Goal: Communication & Community: Connect with others

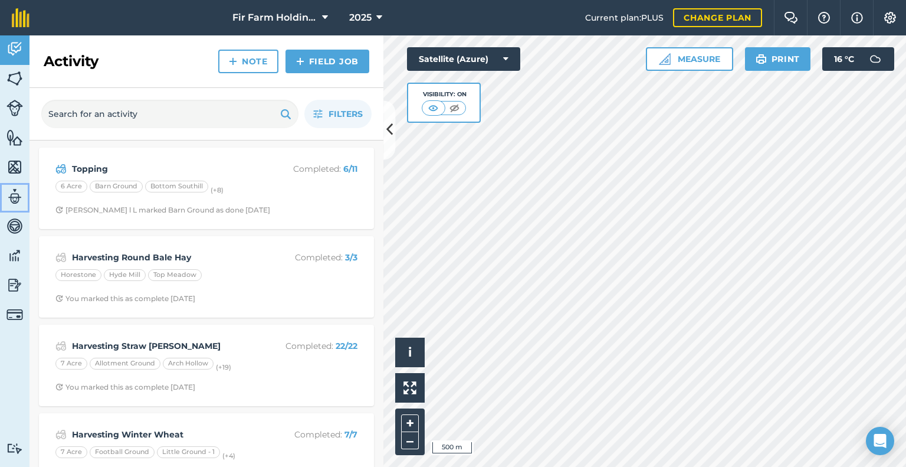
click at [19, 195] on img at bounding box center [14, 197] width 17 height 18
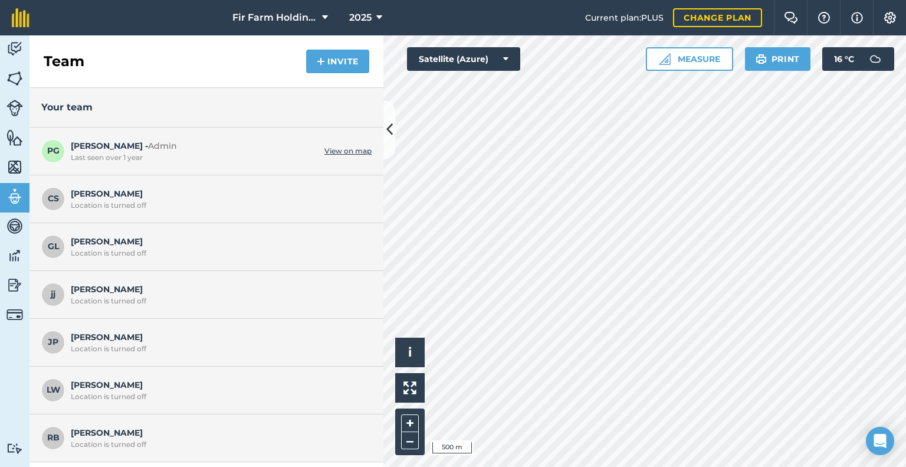
click at [89, 392] on div "Location is turned off" at bounding box center [218, 396] width 295 height 9
click at [59, 390] on span "LW" at bounding box center [53, 390] width 24 height 24
click at [326, 61] on button "Invite" at bounding box center [337, 62] width 63 height 24
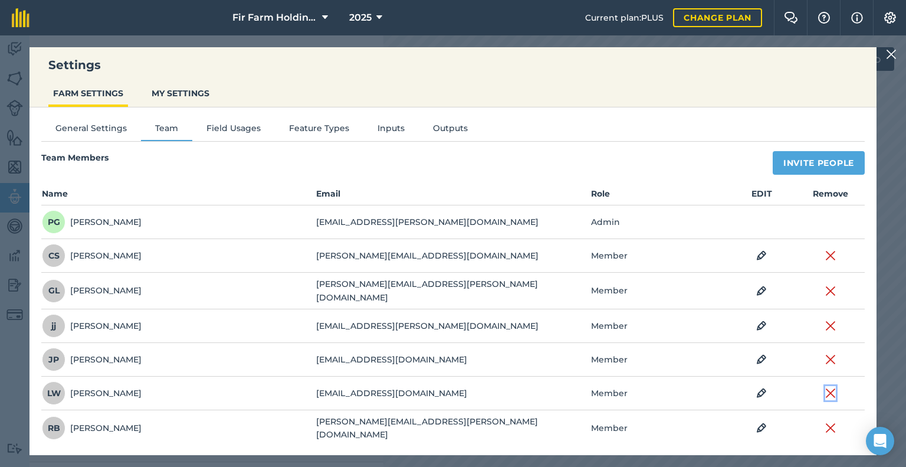
click at [830, 389] on img at bounding box center [830, 393] width 11 height 14
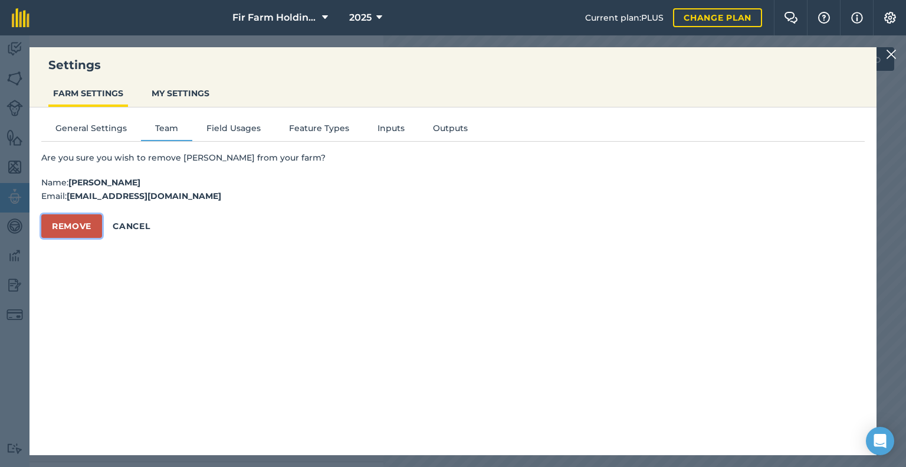
click at [68, 221] on button "Remove" at bounding box center [71, 226] width 61 height 24
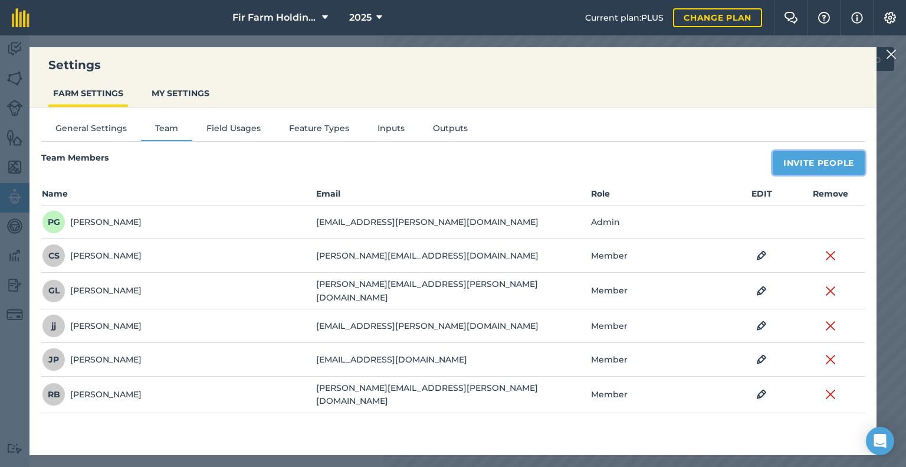
click at [818, 163] on button "Invite People" at bounding box center [819, 163] width 92 height 24
select select "MEMBER"
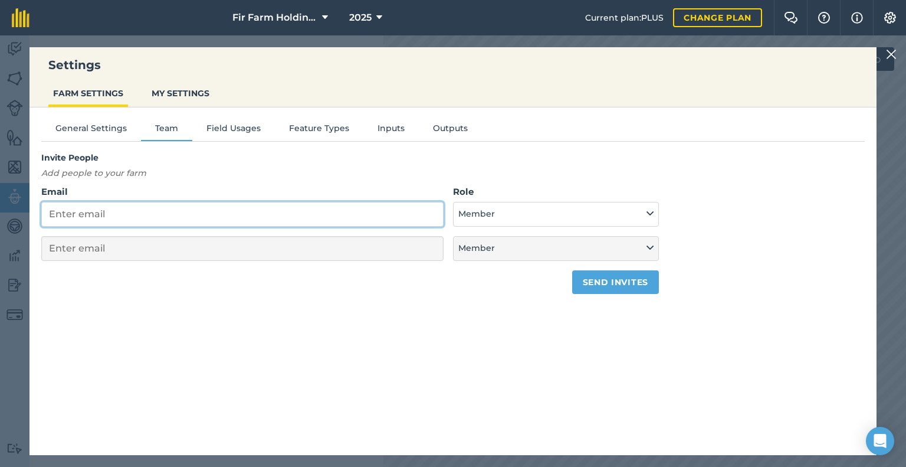
click at [163, 215] on input "Email" at bounding box center [242, 214] width 402 height 25
type input "a"
select select "MEMBER"
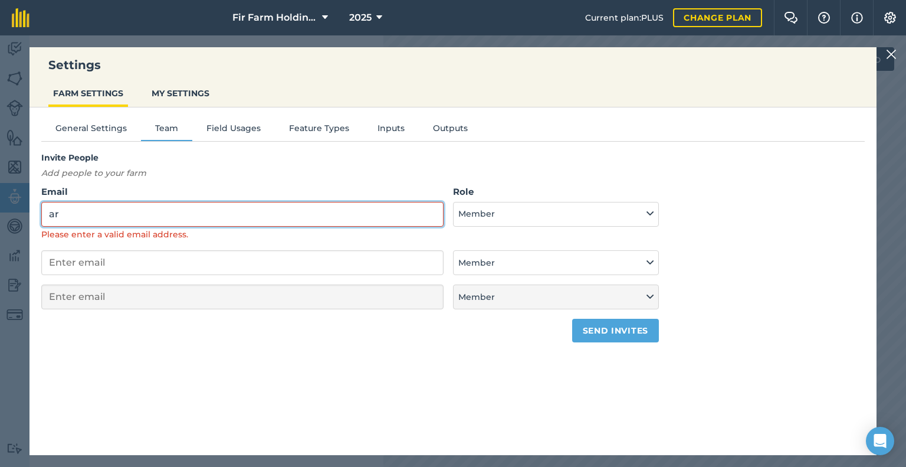
type input "a"
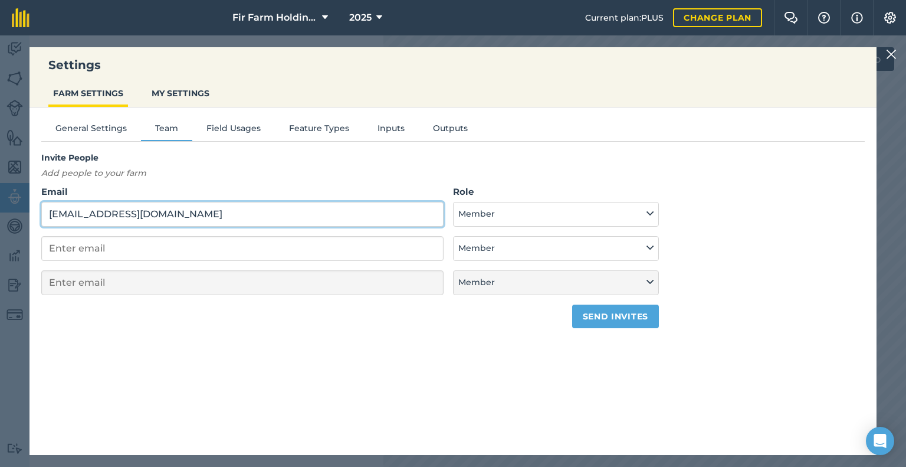
type input "[EMAIL_ADDRESS][DOMAIN_NAME]"
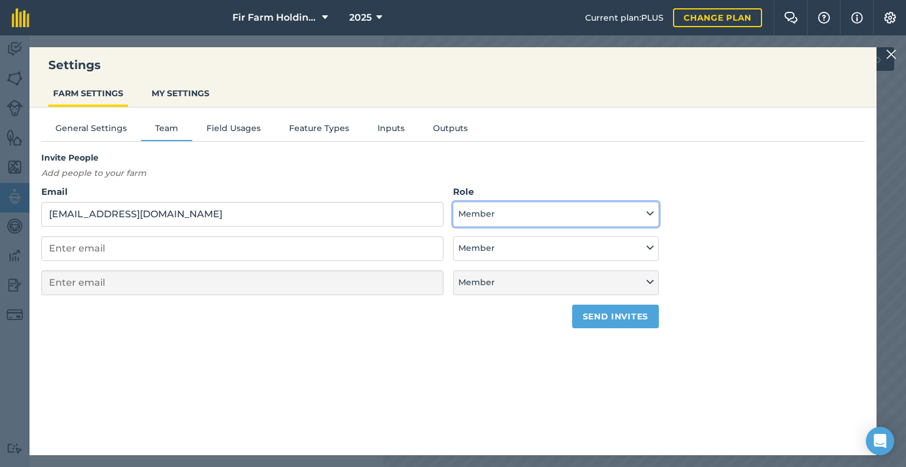
click at [590, 208] on button "Member" at bounding box center [556, 214] width 206 height 25
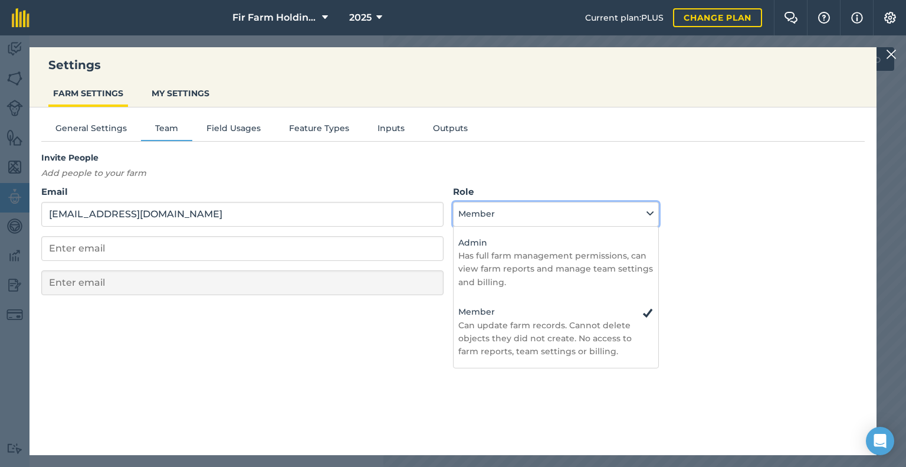
click at [590, 208] on button "Member" at bounding box center [556, 214] width 206 height 25
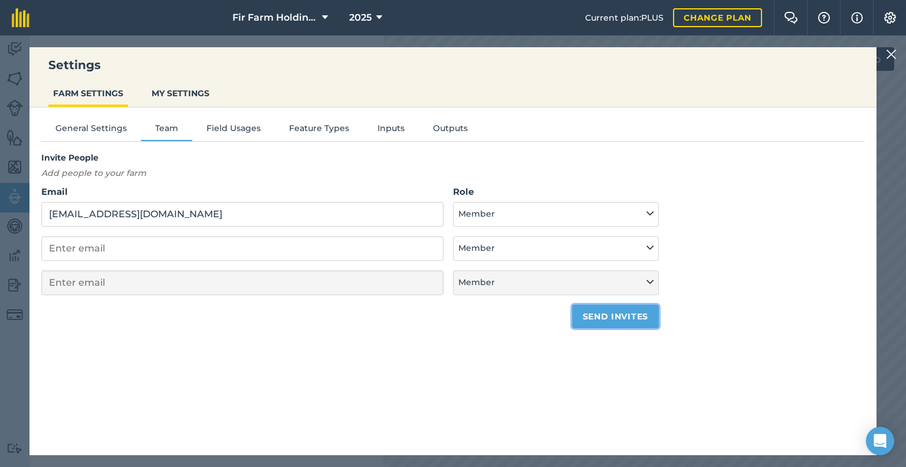
click at [645, 311] on button "Send invites" at bounding box center [615, 316] width 87 height 24
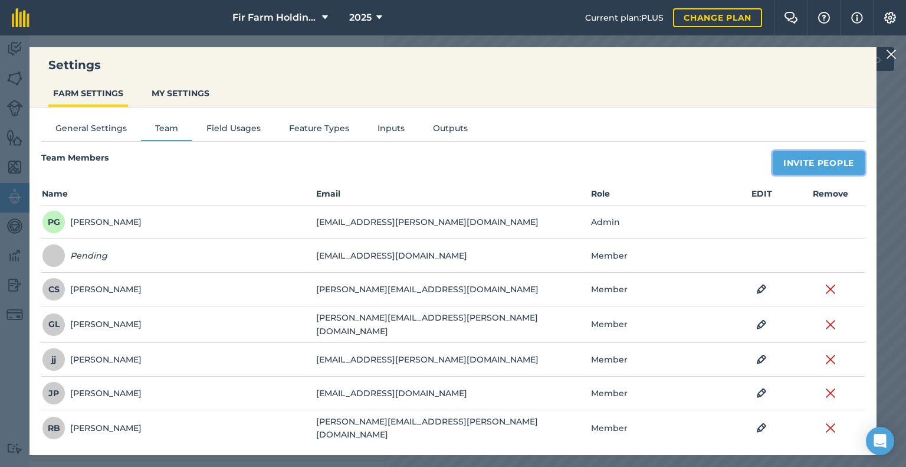
click at [815, 162] on button "Invite People" at bounding box center [819, 163] width 92 height 24
select select "MEMBER"
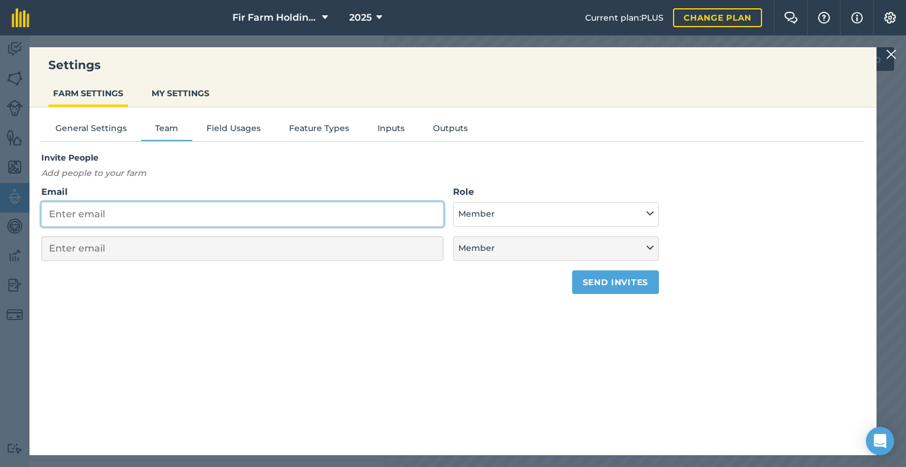
click at [264, 217] on input "Email" at bounding box center [242, 214] width 402 height 25
type input "A"
select select "MEMBER"
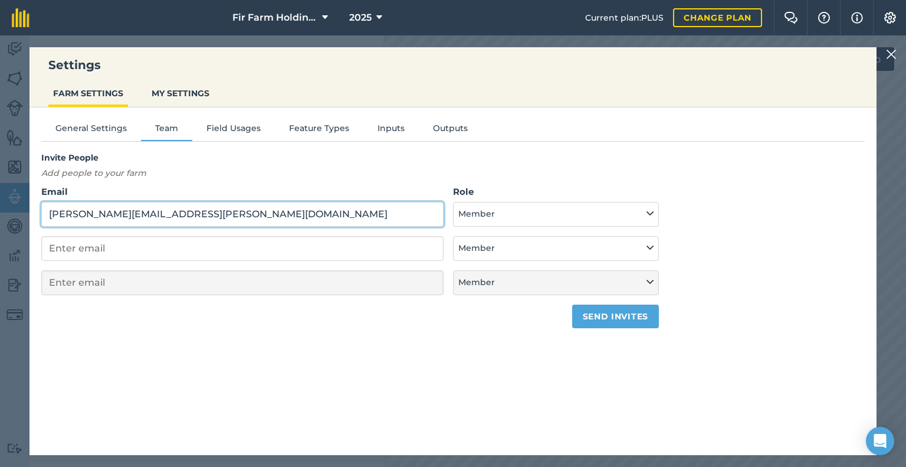
type input "[PERSON_NAME][EMAIL_ADDRESS][PERSON_NAME][DOMAIN_NAME]"
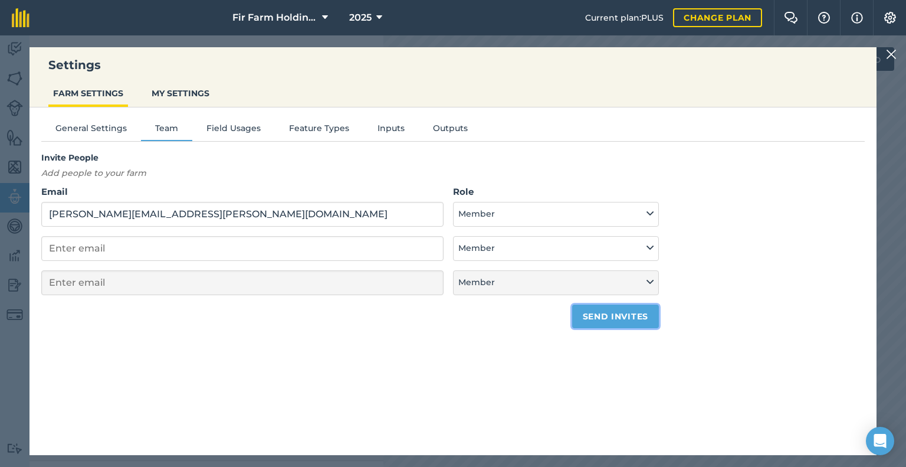
click at [613, 317] on button "Send invites" at bounding box center [615, 316] width 87 height 24
